Goal: Find specific page/section: Find specific page/section

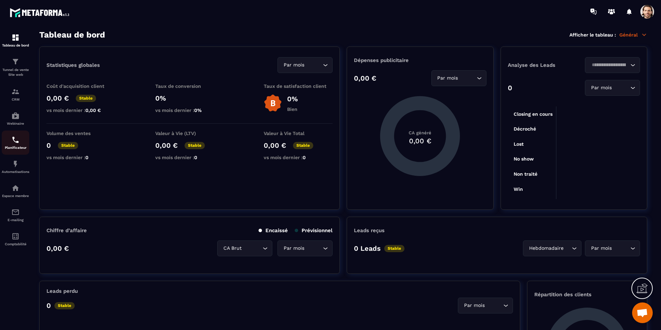
click at [17, 143] on img at bounding box center [15, 140] width 8 height 8
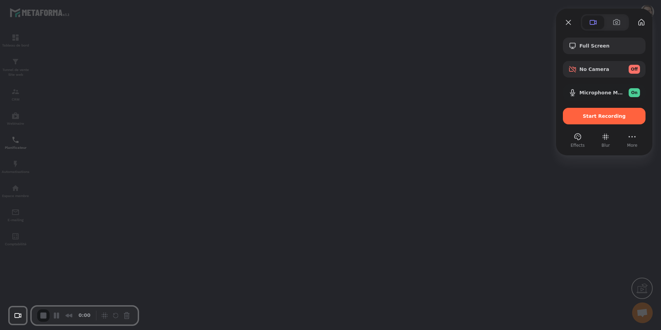
click at [592, 115] on span "Start Recording" at bounding box center [604, 116] width 43 height 6
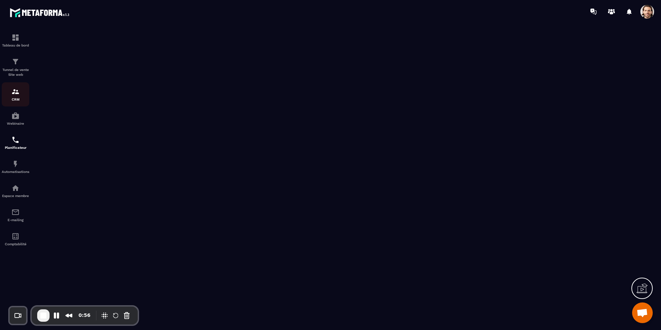
click at [16, 101] on link "CRM" at bounding box center [16, 94] width 28 height 24
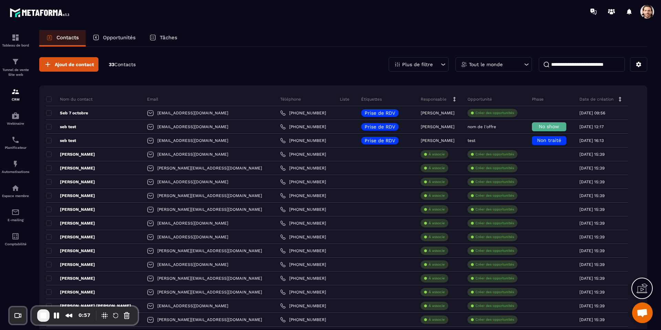
click at [166, 41] on div "Tâches" at bounding box center [164, 38] width 42 height 17
